Goal: Communication & Community: Participate in discussion

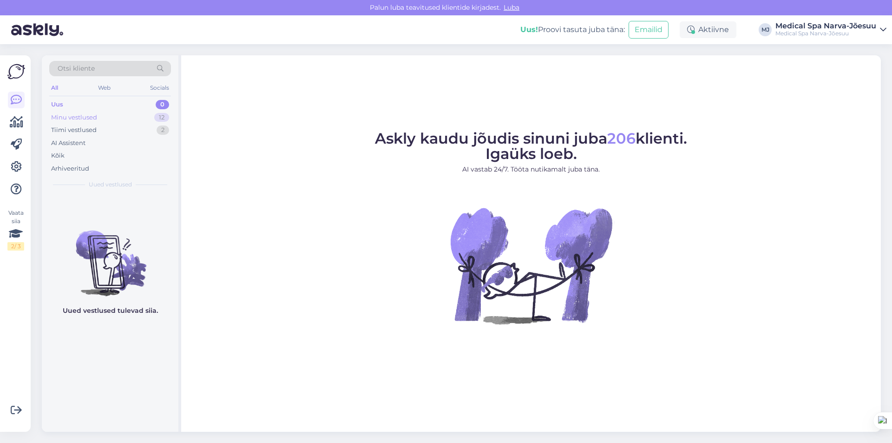
click at [91, 113] on div "Minu vestlused" at bounding box center [74, 117] width 46 height 9
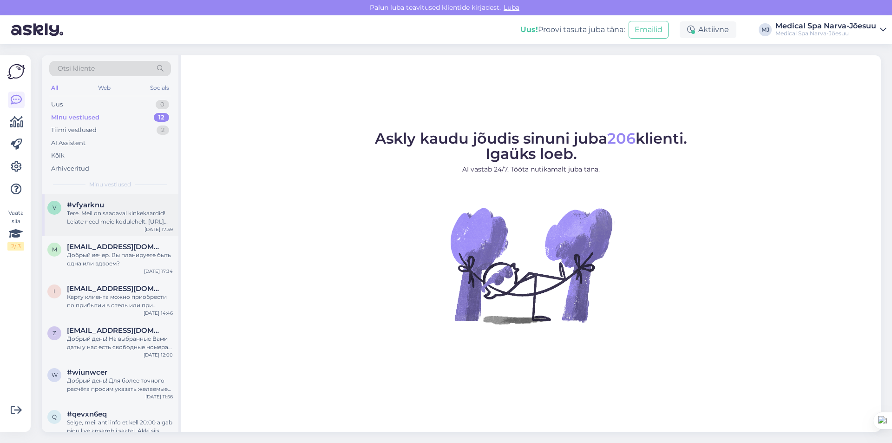
click at [97, 213] on div "Tere. Meil on saadaval kinkekaardid! Leiate need meie kodulehelt: https://kinke…" at bounding box center [120, 217] width 106 height 17
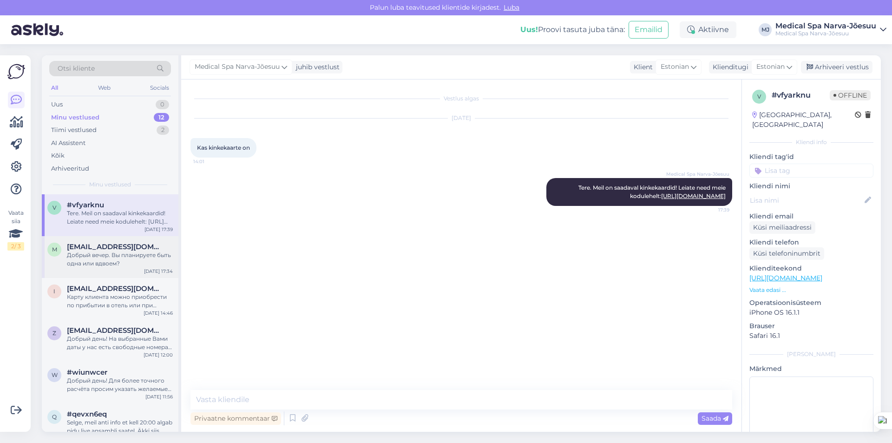
click at [116, 265] on div "Добрый вечер. Вы планируете быть одна или вдвоем?" at bounding box center [120, 259] width 106 height 17
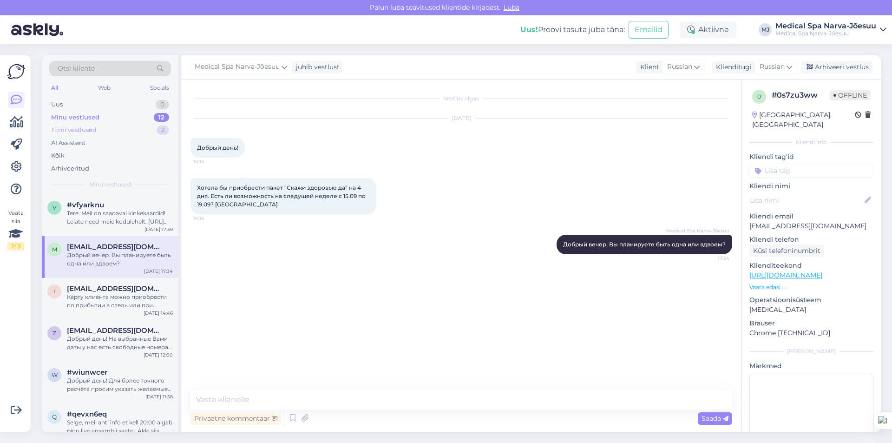
click at [89, 130] on div "Tiimi vestlused" at bounding box center [74, 129] width 46 height 9
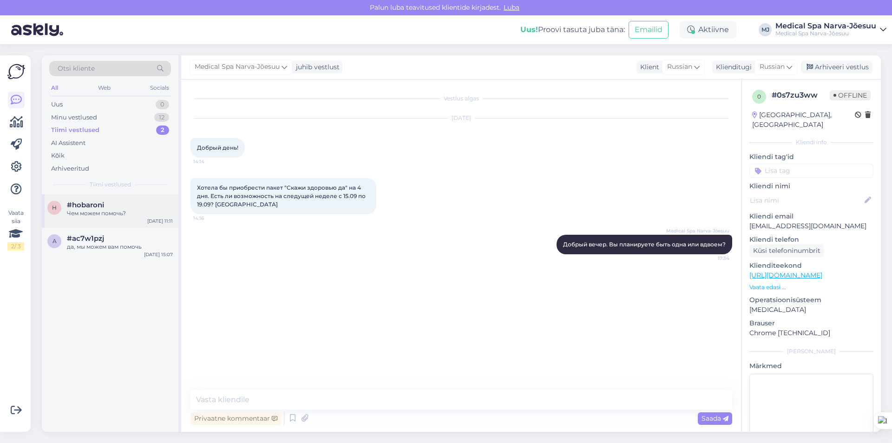
click at [121, 202] on div "#hobaroni" at bounding box center [120, 205] width 106 height 8
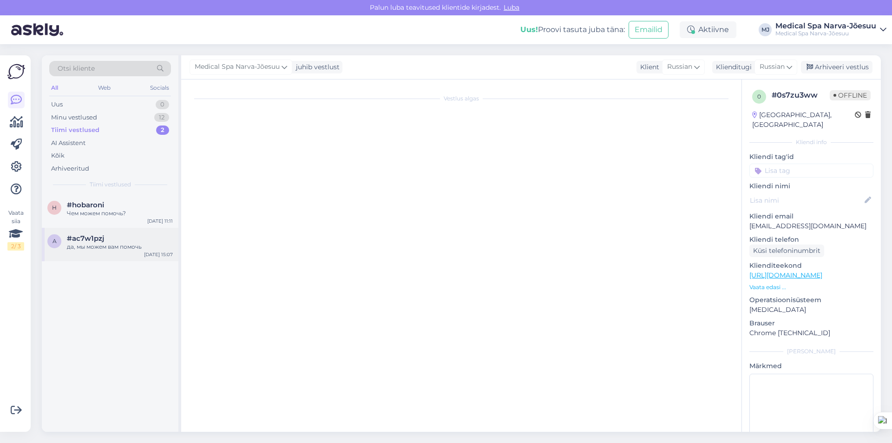
click at [104, 242] on div "#ac7w1pzj да, мы можем вам помочь" at bounding box center [120, 242] width 106 height 17
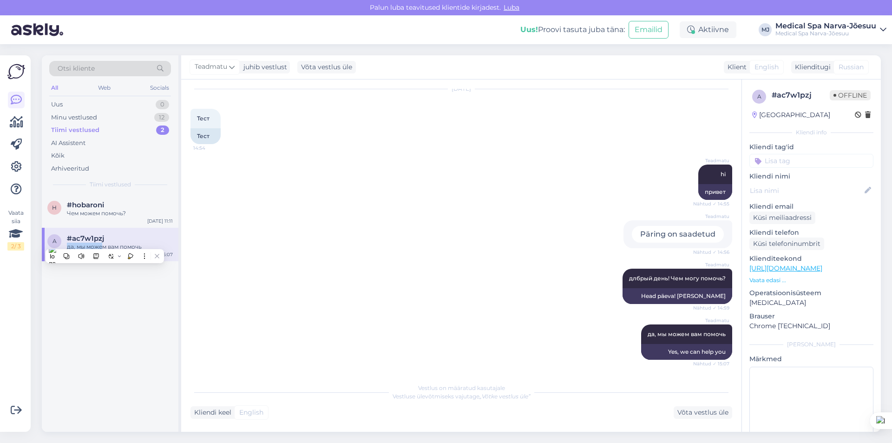
type textarea "рпрпарап"
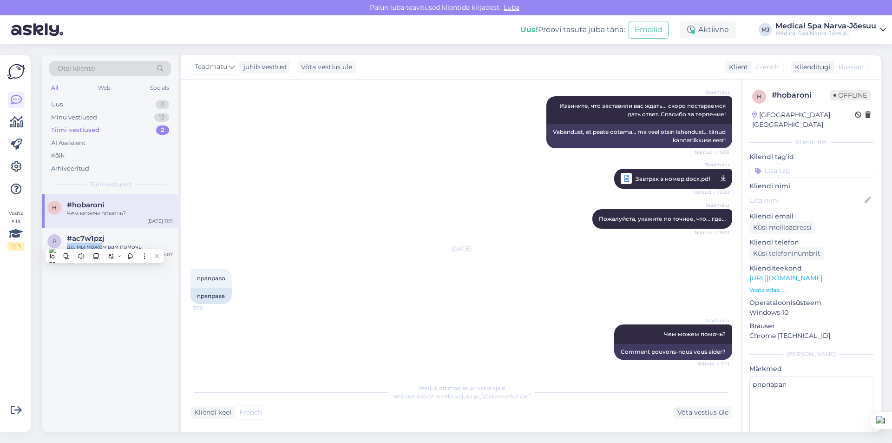
click at [162, 131] on div "2" at bounding box center [162, 129] width 13 height 9
click at [58, 104] on div "Uus" at bounding box center [57, 104] width 12 height 9
